Goal: Transaction & Acquisition: Purchase product/service

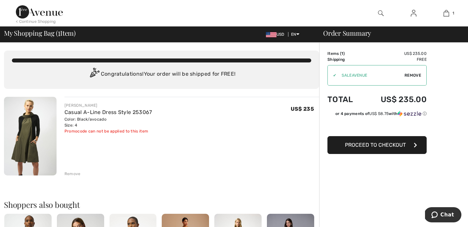
click at [414, 75] on span "Remove" at bounding box center [413, 75] width 17 height 6
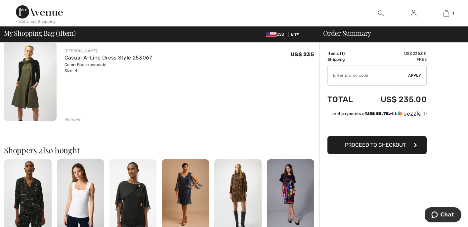
scroll to position [56, 0]
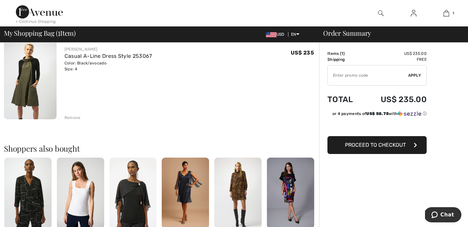
click at [371, 147] on span "Proceed to Checkout" at bounding box center [375, 145] width 61 height 6
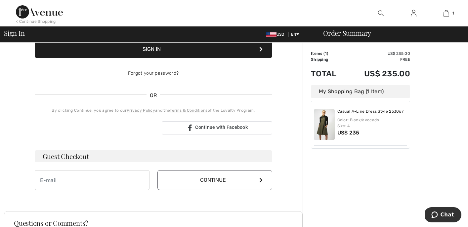
scroll to position [106, 0]
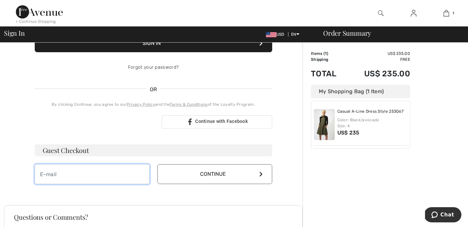
click at [108, 173] on input "email" at bounding box center [92, 174] width 115 height 20
type input "kwallmeyer@gmail.com"
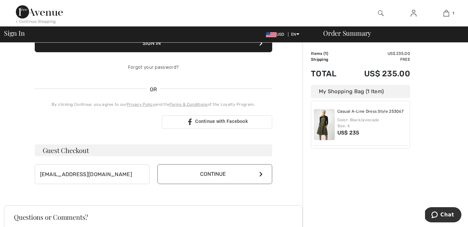
click at [210, 176] on button "Continue" at bounding box center [215, 174] width 115 height 20
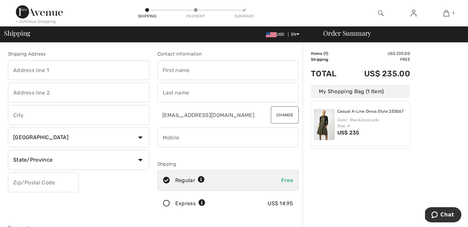
click at [62, 70] on input "text" at bounding box center [79, 70] width 142 height 20
type input "[STREET_ADDRESS]"
type input "Manakin Sabot"
select select "US"
select select "VA"
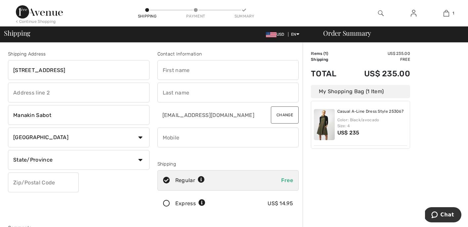
type input "23103-3039"
type input "[PERSON_NAME]"
type input "Wallmeyer"
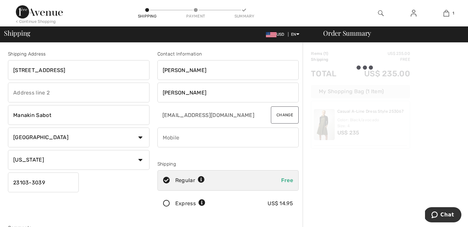
type input "231033039"
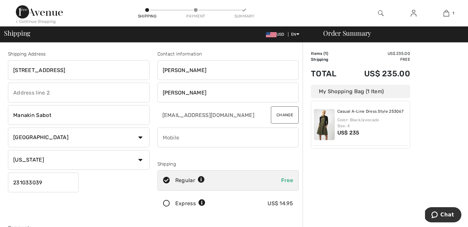
click at [190, 137] on input "phone" at bounding box center [229, 138] width 142 height 20
type input "18043385550"
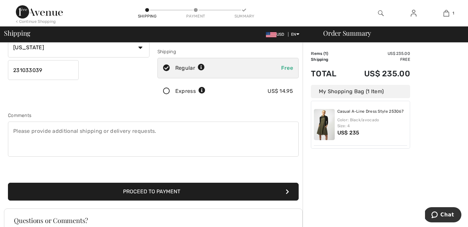
scroll to position [123, 0]
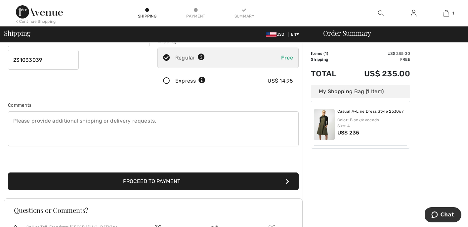
click at [141, 180] on button "Proceed to Payment" at bounding box center [153, 182] width 291 height 18
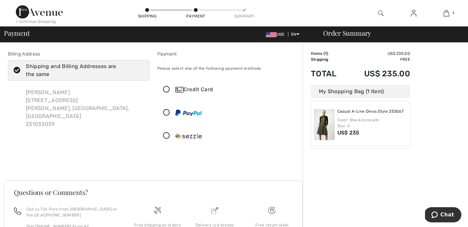
click at [167, 90] on icon at bounding box center [167, 89] width 18 height 7
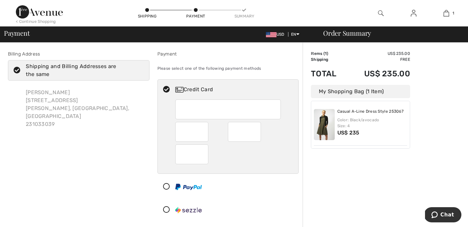
click at [109, 162] on div "Billing Address Shipping and Billing Addresses are the same Katherine Wallmeyer…" at bounding box center [79, 137] width 150 height 172
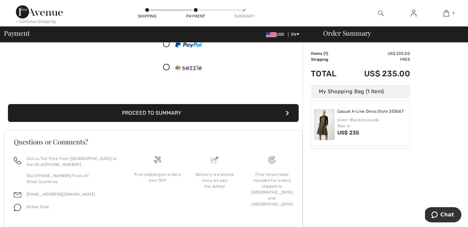
scroll to position [142, 0]
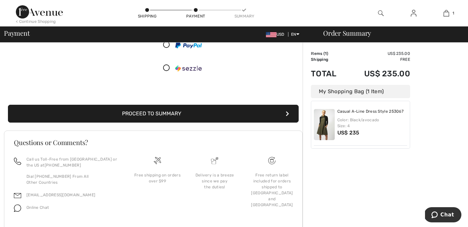
click at [159, 114] on button "Proceed to Summary" at bounding box center [153, 114] width 291 height 18
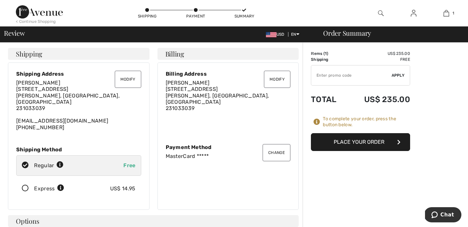
click at [365, 143] on button "Place Your Order" at bounding box center [360, 142] width 99 height 18
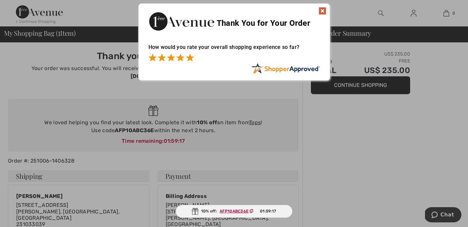
click at [190, 57] on span at bounding box center [190, 58] width 8 height 8
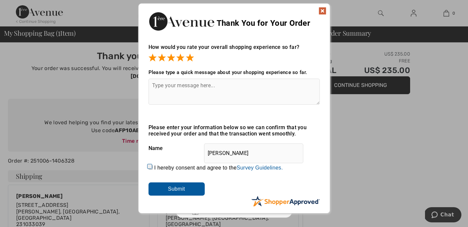
click at [322, 10] on img at bounding box center [323, 11] width 8 height 8
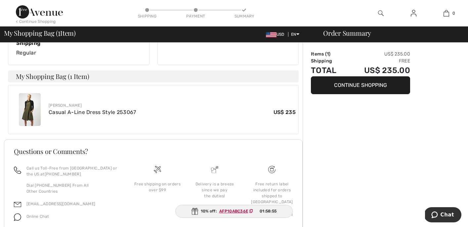
scroll to position [220, 0]
